Goal: Transaction & Acquisition: Download file/media

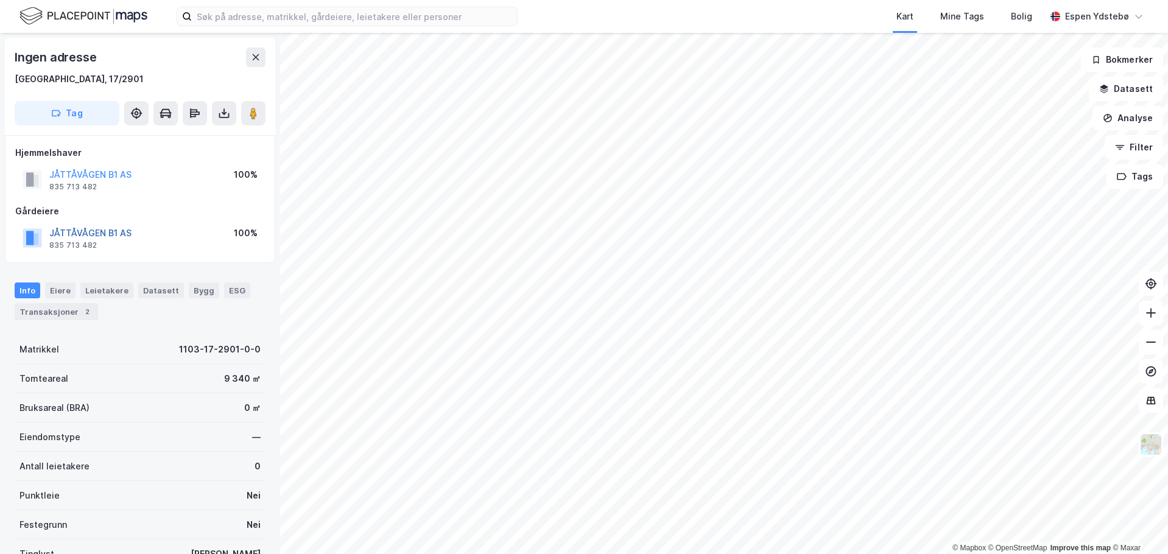
click at [0, 0] on button "JÅTTÅVÅGEN B1 AS" at bounding box center [0, 0] width 0 height 0
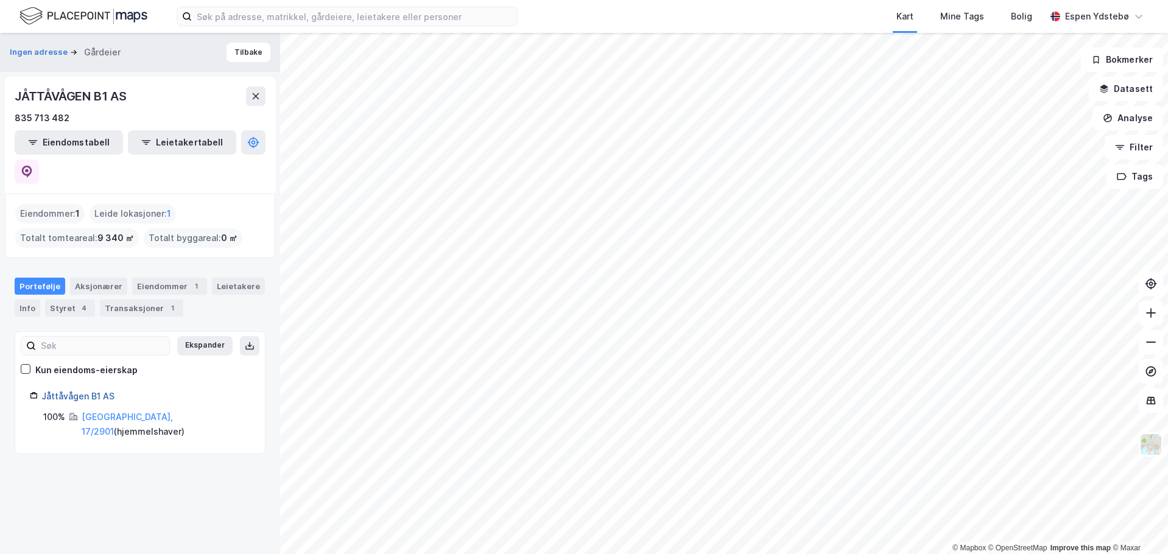
click at [80, 391] on link "Jåttåvågen B1 AS" at bounding box center [77, 396] width 73 height 10
drag, startPoint x: 93, startPoint y: 367, endPoint x: 85, endPoint y: 367, distance: 7.9
click at [85, 391] on link "Jåttåvågen B1 AS" at bounding box center [77, 396] width 73 height 10
click at [62, 300] on div "Styret 4" at bounding box center [70, 308] width 50 height 17
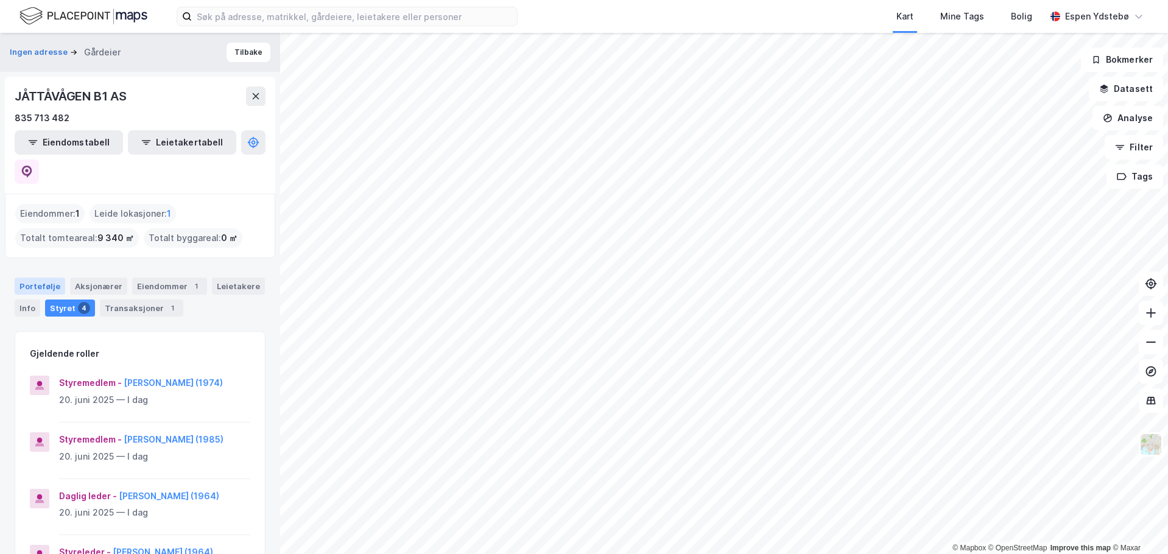
click at [44, 278] on div "Portefølje" at bounding box center [40, 286] width 51 height 17
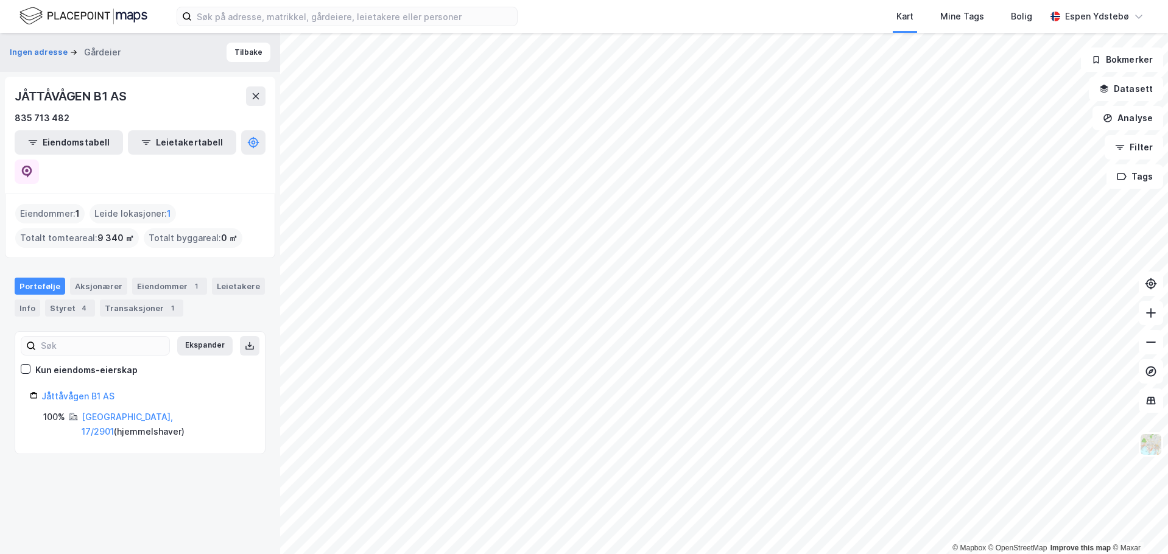
click at [204, 284] on div "Portefølje Aksjonærer Eiendommer 1 Leietakere Info Styret 4 Transaksjoner 1" at bounding box center [140, 297] width 251 height 39
click at [237, 53] on button "Tilbake" at bounding box center [249, 52] width 44 height 19
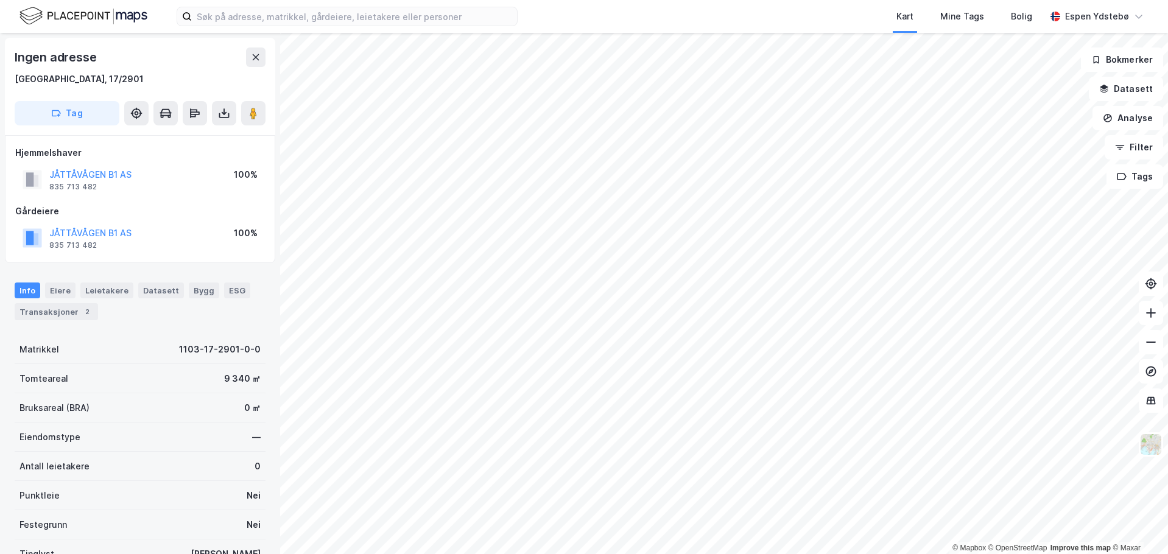
scroll to position [4, 0]
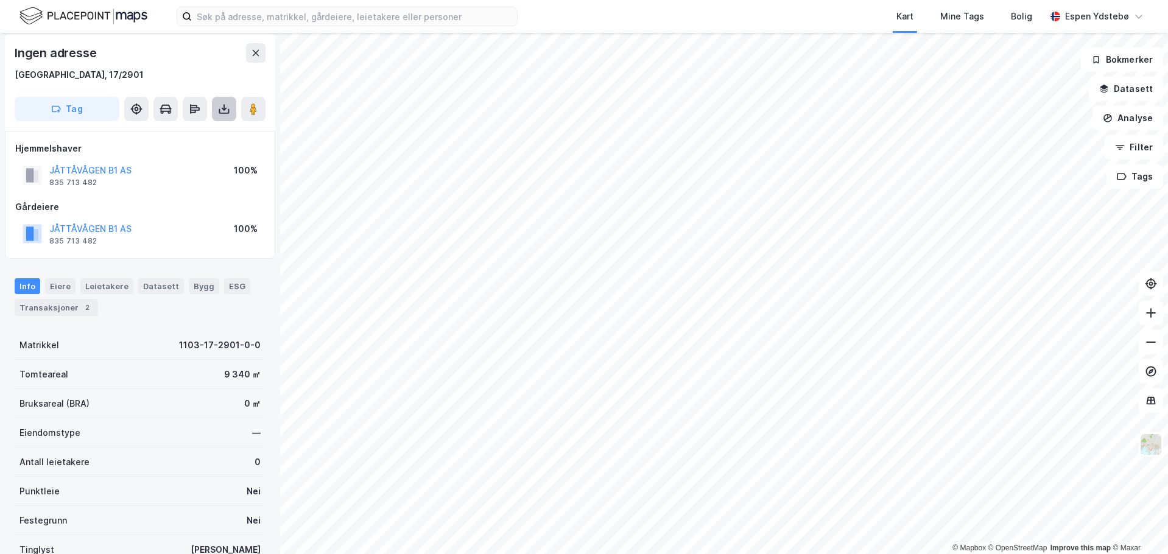
click at [222, 115] on button at bounding box center [224, 109] width 24 height 24
click at [204, 133] on div "Last ned grunnbok" at bounding box center [172, 133] width 130 height 19
